Goal: Check status: Check status

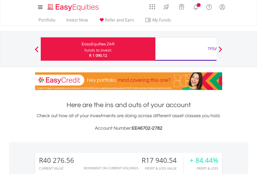
scroll to position [50, 82]
click at [84, 49] on div "Funds to invest:" at bounding box center [98, 50] width 28 height 5
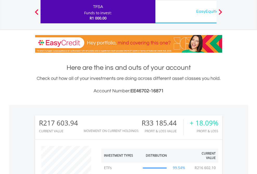
click at [186, 12] on div "EasyEquities USD" at bounding box center [213, 11] width 108 height 7
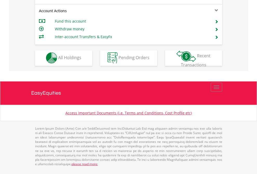
scroll to position [443, 0]
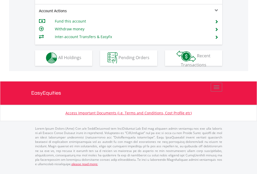
scroll to position [443, 0]
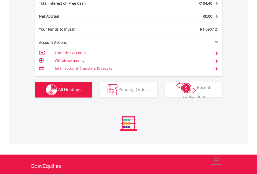
scroll to position [599, 0]
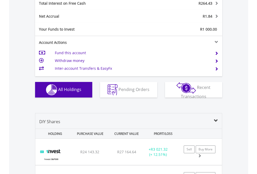
scroll to position [599, 0]
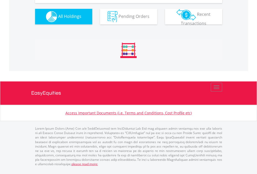
scroll to position [589, 0]
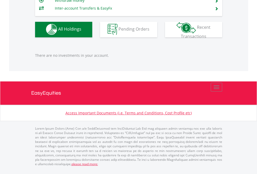
scroll to position [50, 82]
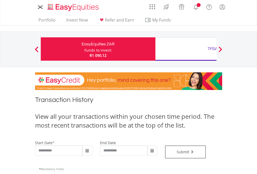
type input "**********"
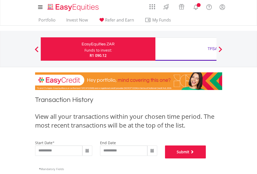
click at [206, 159] on button "Submit" at bounding box center [185, 152] width 41 height 13
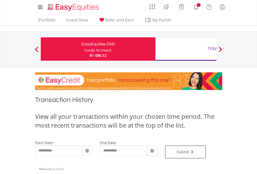
click at [186, 49] on div "TFSA" at bounding box center [213, 48] width 108 height 7
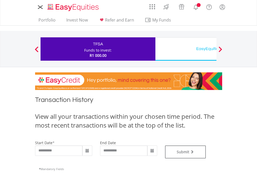
type input "**********"
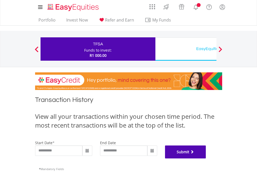
click at [206, 159] on button "Submit" at bounding box center [185, 152] width 41 height 13
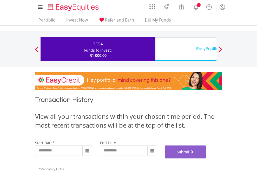
scroll to position [211, 0]
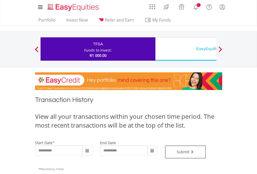
click at [186, 49] on div "EasyEquities USD" at bounding box center [213, 48] width 108 height 7
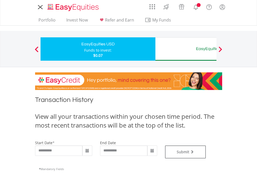
type input "**********"
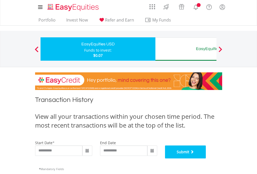
click at [206, 159] on button "Submit" at bounding box center [185, 152] width 41 height 13
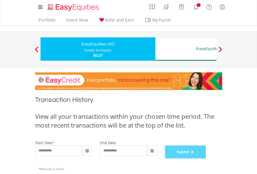
scroll to position [211, 0]
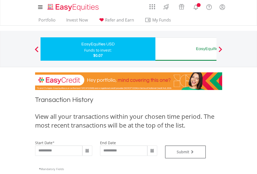
click at [186, 49] on div "EasyEquities AUD" at bounding box center [213, 48] width 108 height 7
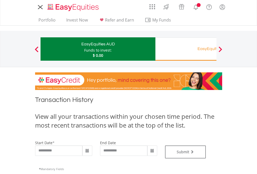
type input "**********"
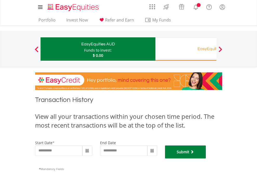
click at [206, 159] on button "Submit" at bounding box center [185, 152] width 41 height 13
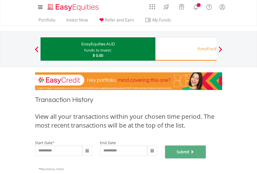
scroll to position [211, 0]
